Goal: Task Accomplishment & Management: Complete application form

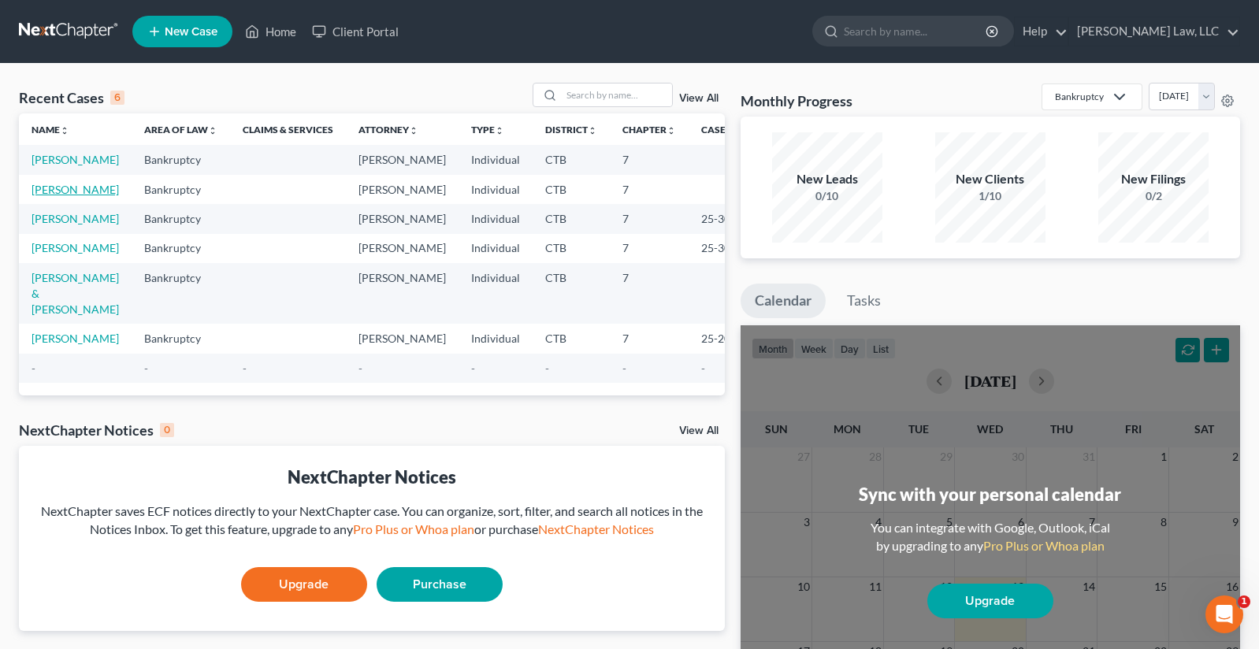
click at [55, 194] on link "[PERSON_NAME]" at bounding box center [75, 189] width 87 height 13
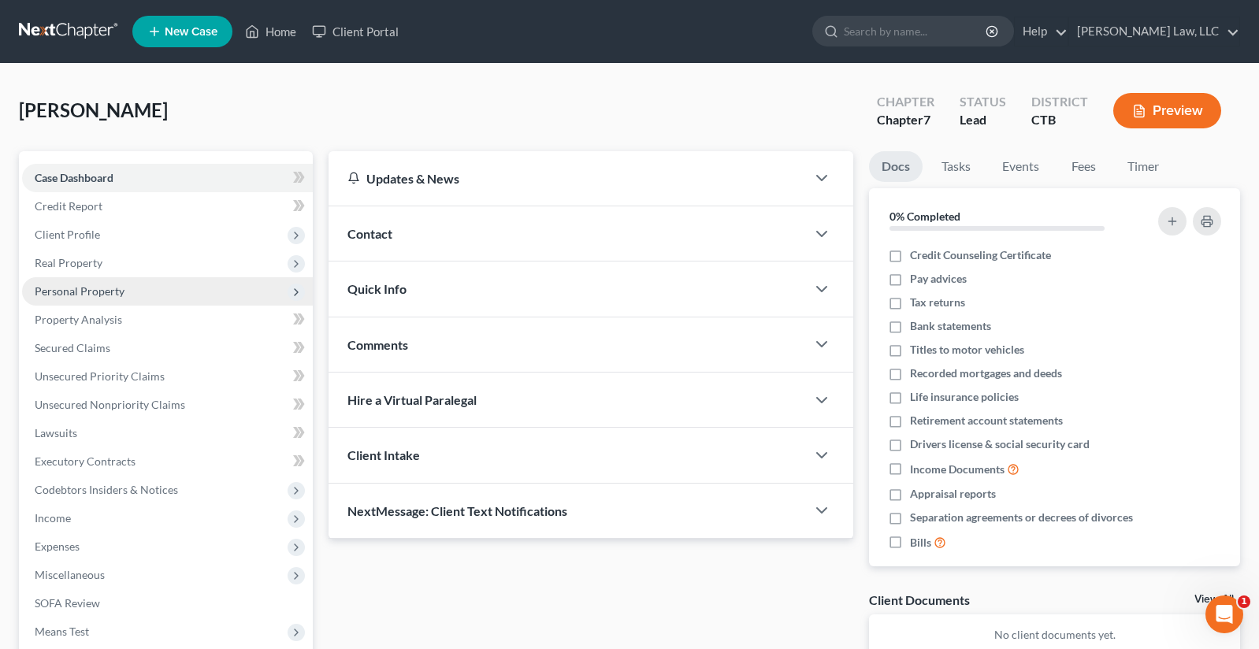
click at [76, 295] on span "Personal Property" at bounding box center [80, 290] width 90 height 13
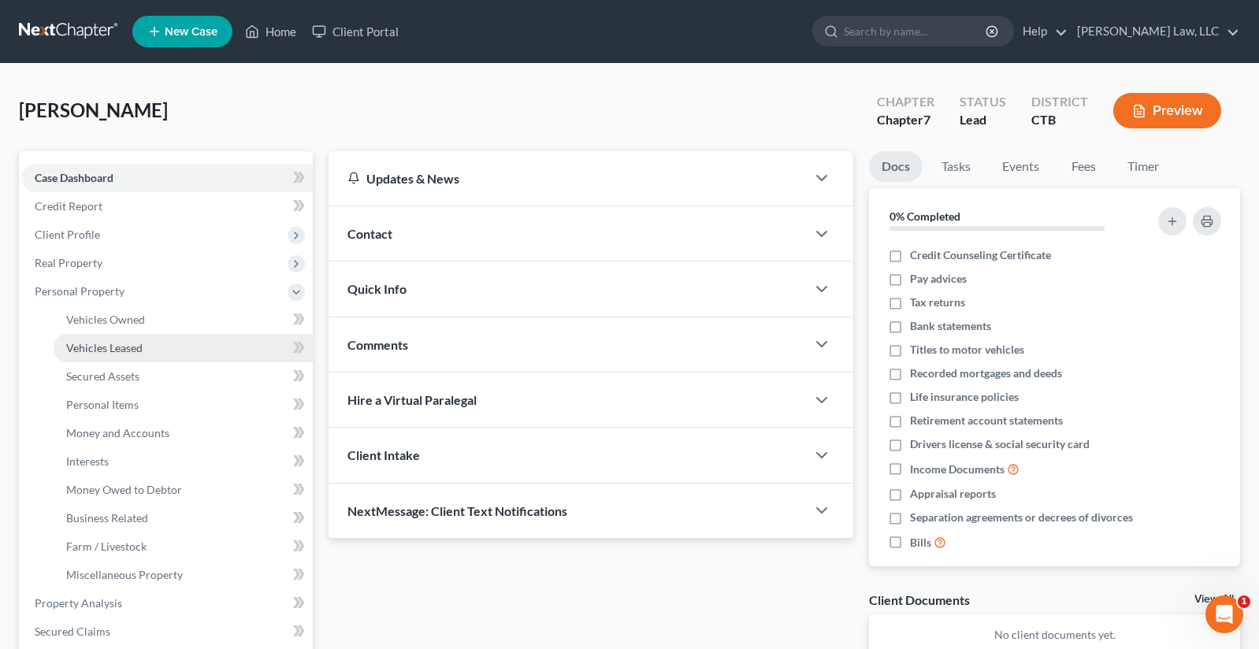
click at [78, 347] on span "Vehicles Leased" at bounding box center [104, 347] width 76 height 13
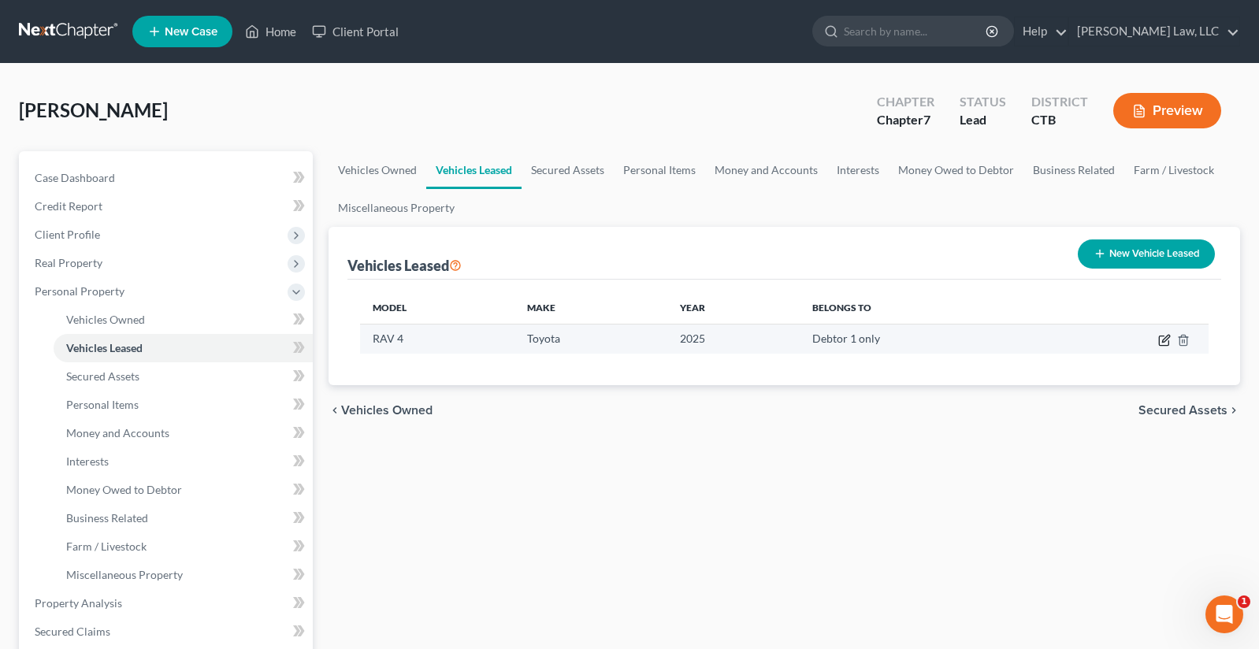
click at [1161, 337] on icon "button" at bounding box center [1164, 340] width 13 height 13
select select "0"
select select "1"
select select "0"
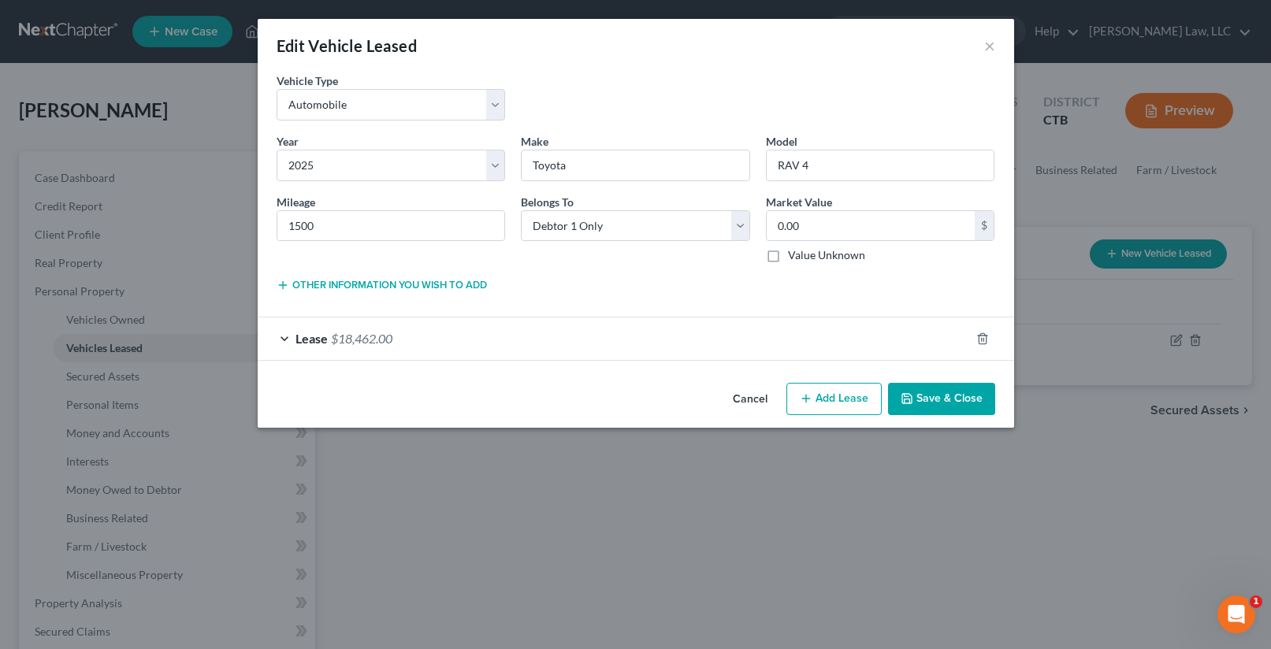
click at [943, 397] on button "Save & Close" at bounding box center [941, 399] width 107 height 33
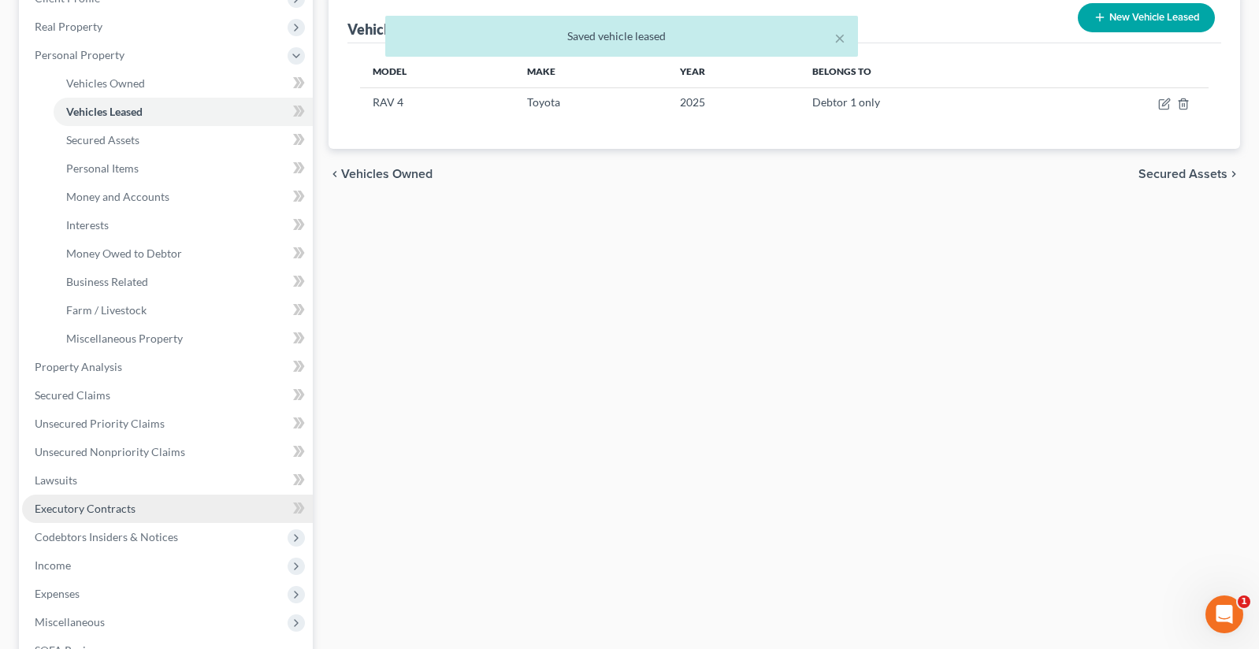
click at [85, 508] on span "Executory Contracts" at bounding box center [85, 508] width 101 height 13
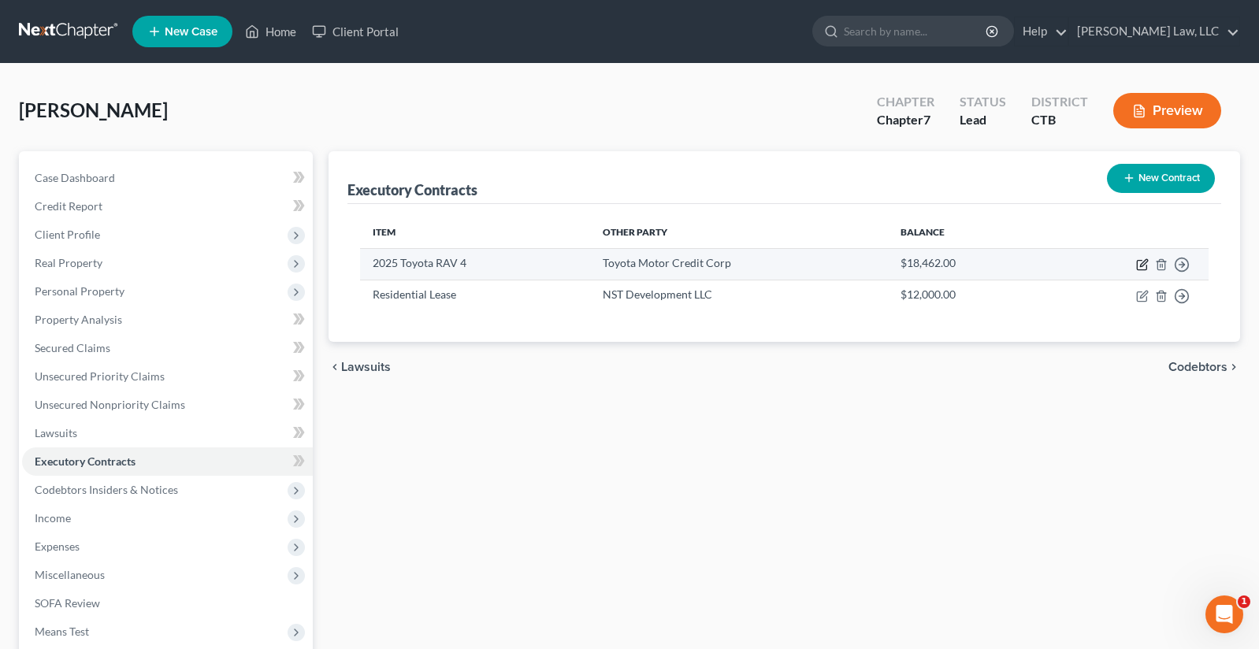
click at [1140, 265] on icon "button" at bounding box center [1142, 264] width 13 height 13
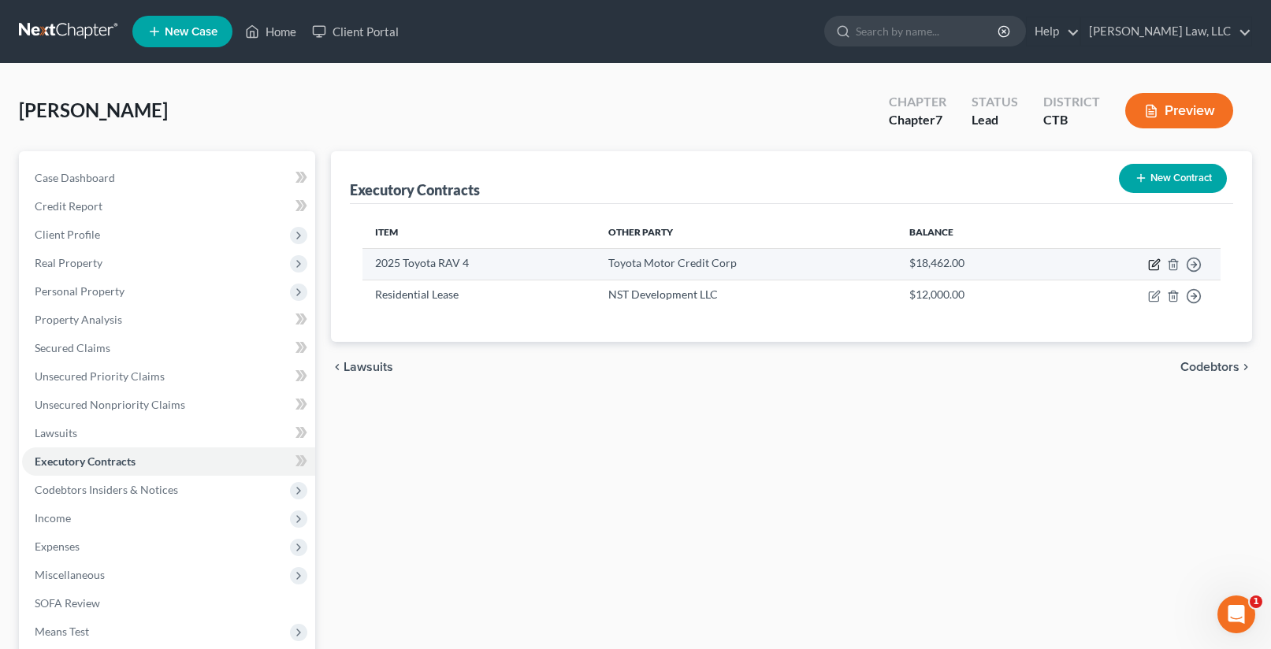
select select "3"
select select "45"
select select "0"
select select "1"
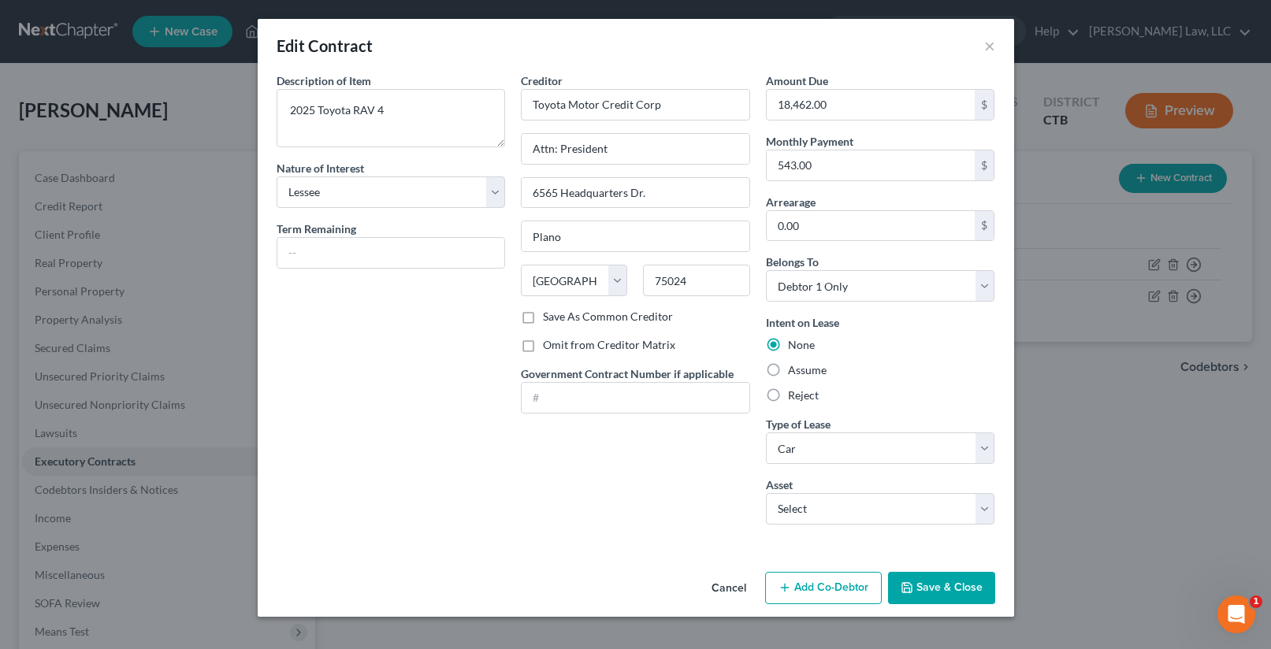
click at [788, 365] on label "Assume" at bounding box center [807, 370] width 39 height 16
click at [794, 365] on input "Assume" at bounding box center [799, 367] width 10 height 10
radio input "true"
click at [325, 258] on input "text" at bounding box center [391, 253] width 228 height 30
type input "29 months"
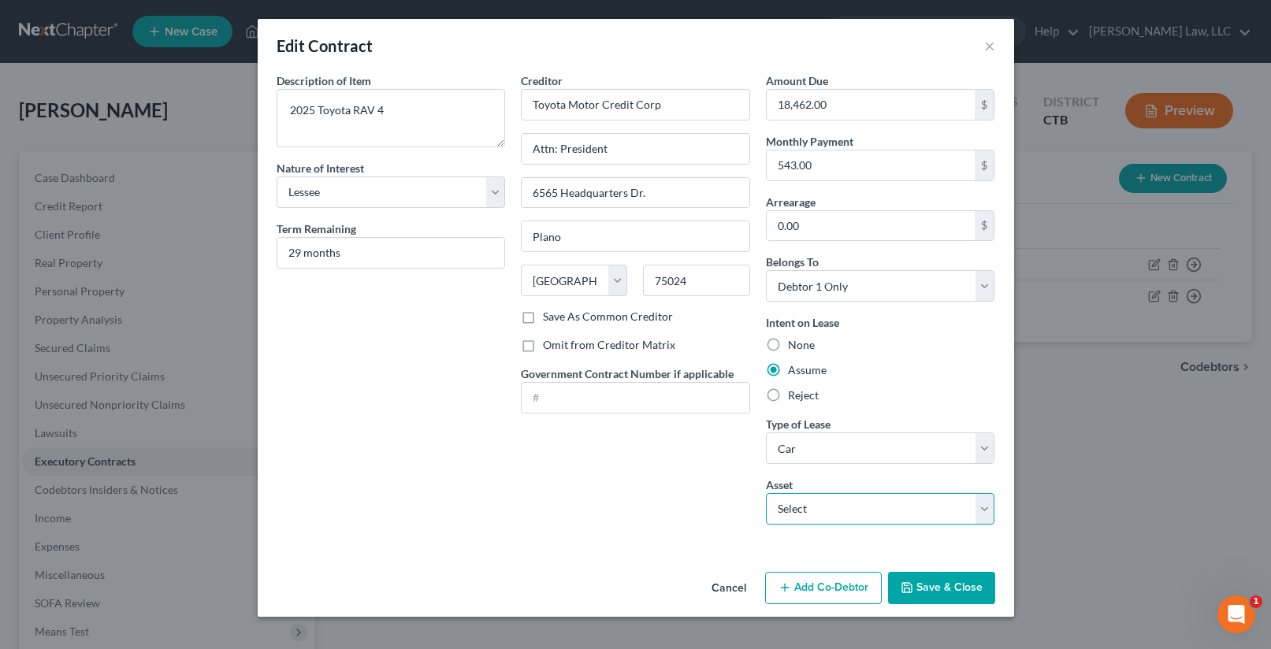
click at [983, 508] on select "Select 2025 Toyota RAV 4 - $0.0" at bounding box center [880, 509] width 229 height 32
click at [933, 586] on button "Save & Close" at bounding box center [941, 588] width 107 height 33
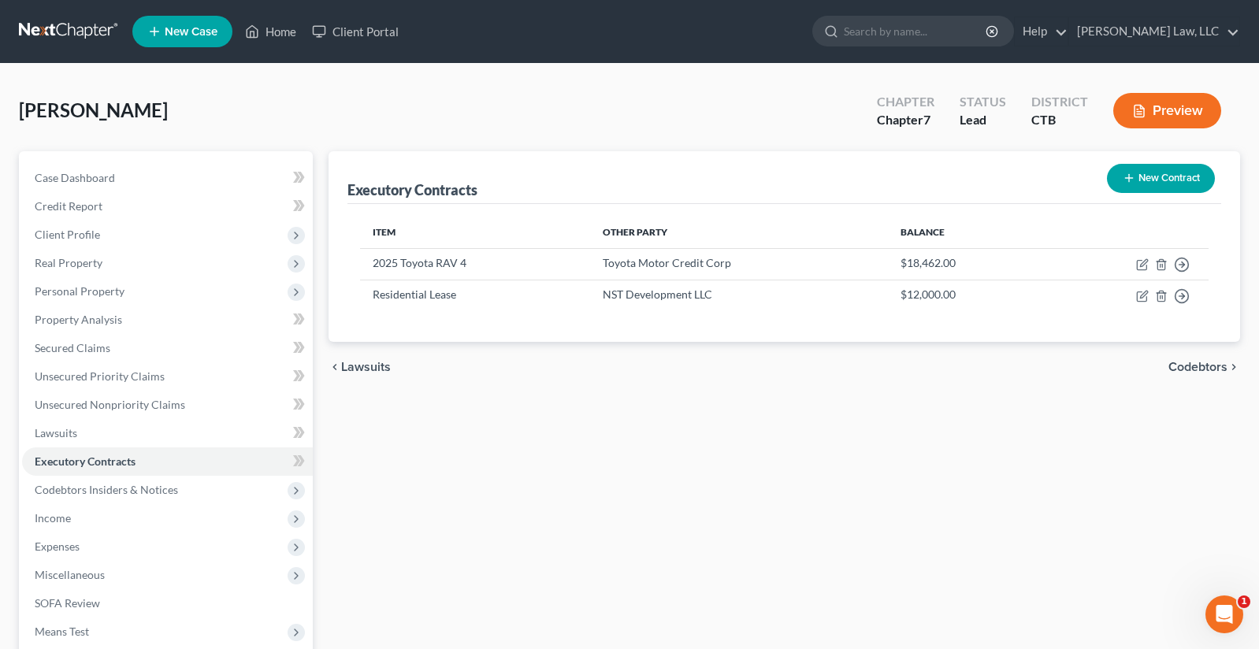
click at [1170, 108] on button "Preview" at bounding box center [1167, 110] width 108 height 35
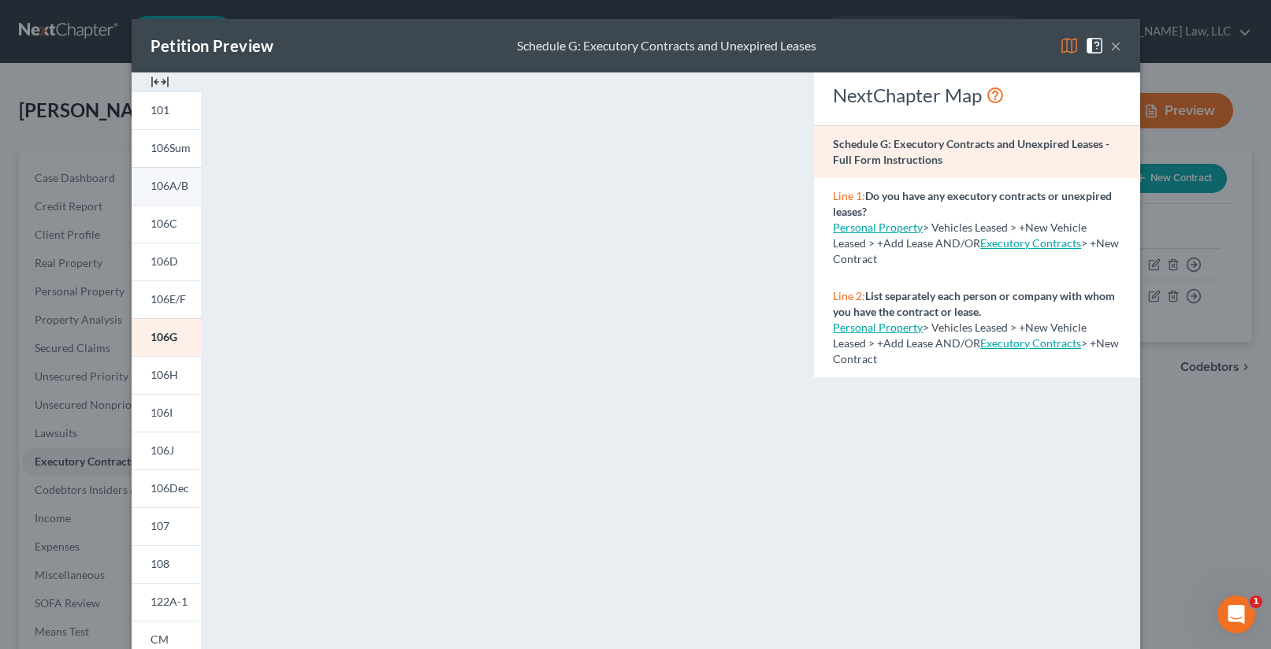
click at [169, 182] on span "106A/B" at bounding box center [169, 185] width 38 height 13
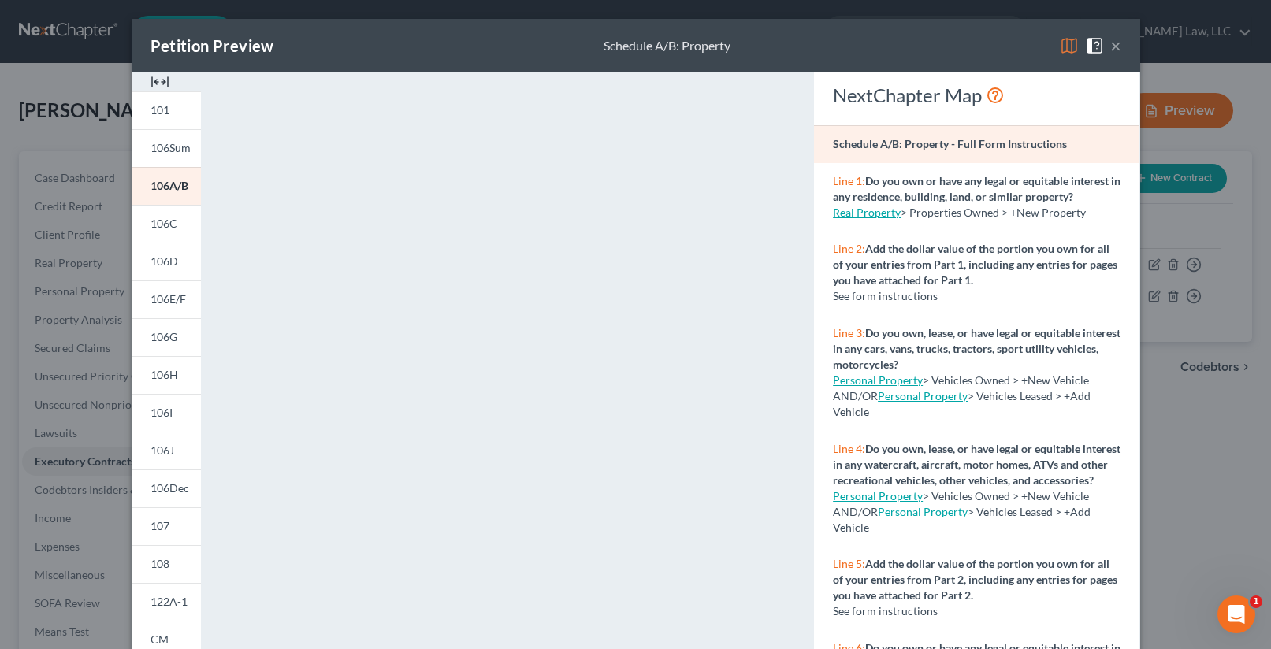
click at [1111, 45] on button "×" at bounding box center [1115, 45] width 11 height 19
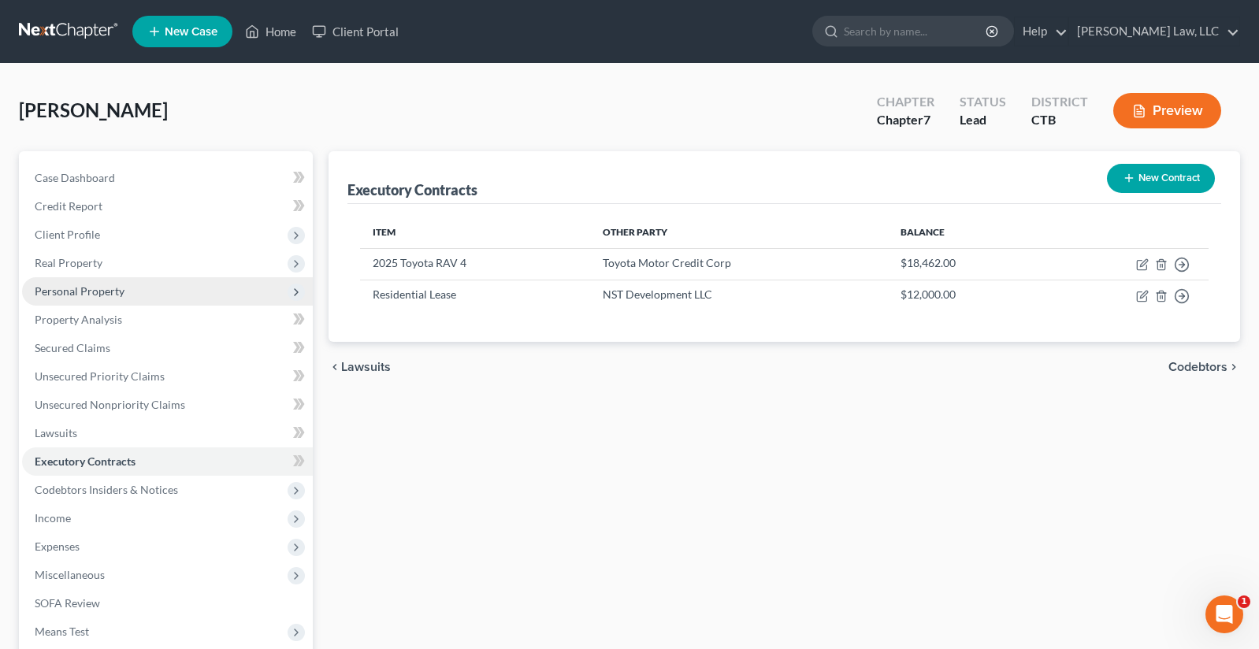
click at [73, 291] on span "Personal Property" at bounding box center [80, 290] width 90 height 13
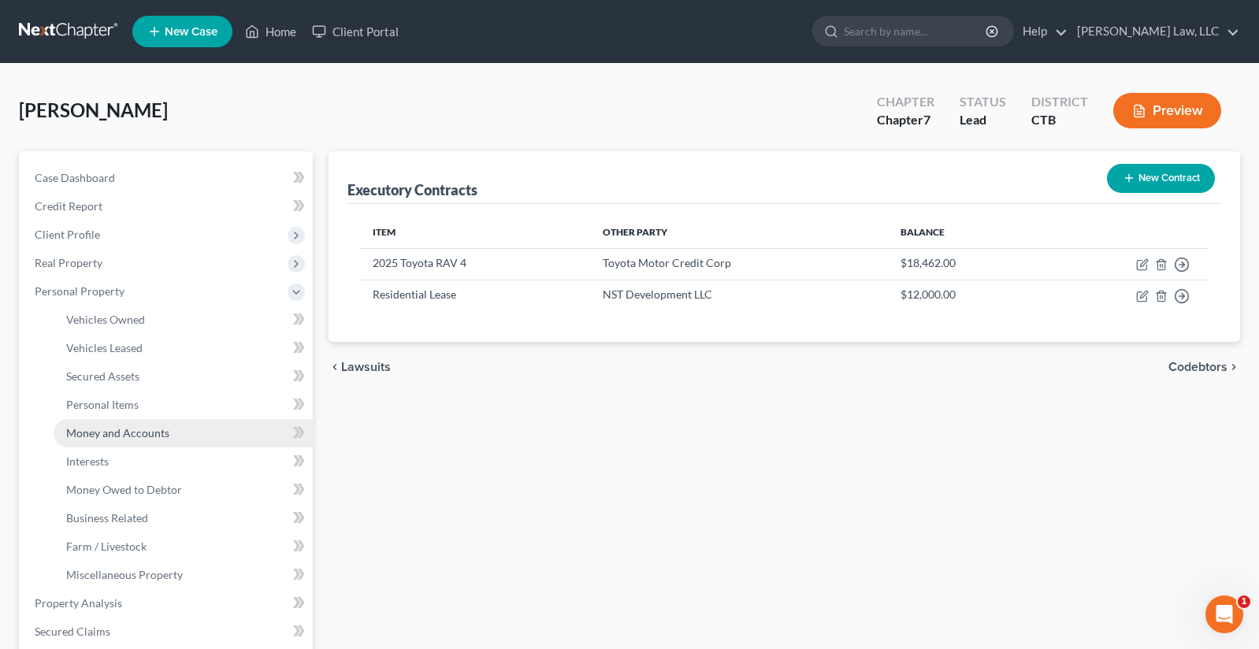
click at [89, 434] on span "Money and Accounts" at bounding box center [117, 432] width 103 height 13
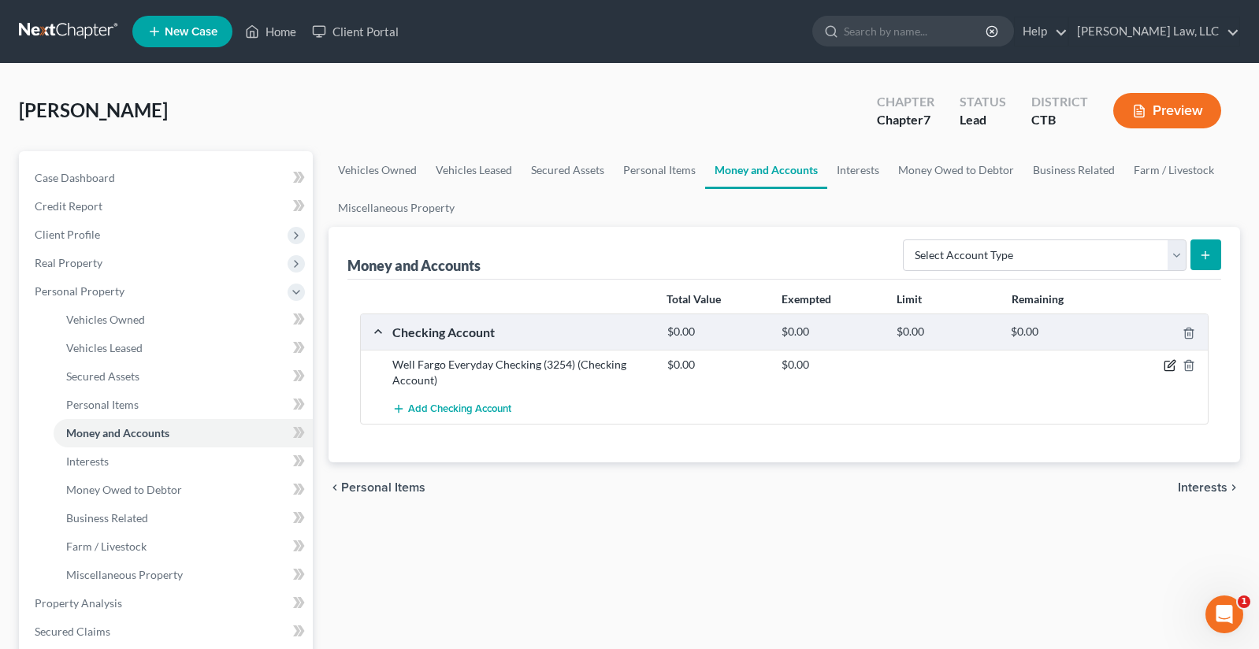
click at [1172, 366] on icon "button" at bounding box center [1169, 365] width 13 height 13
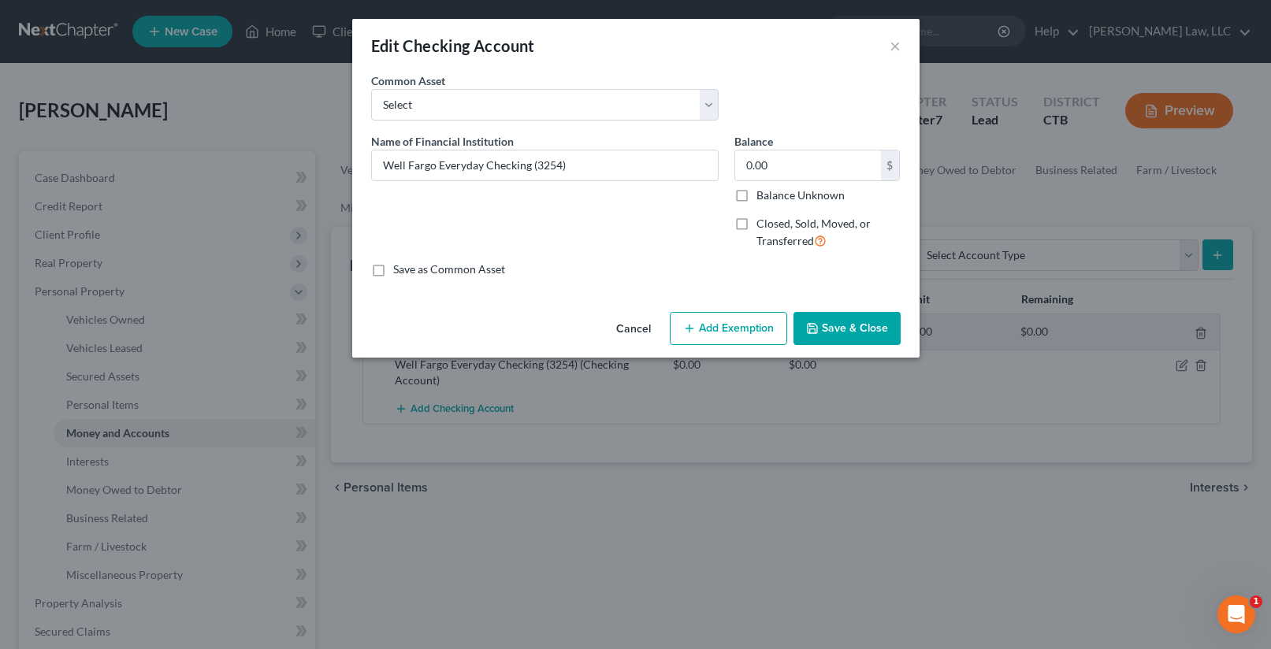
click at [625, 327] on button "Cancel" at bounding box center [633, 330] width 60 height 32
